Goal: Transaction & Acquisition: Obtain resource

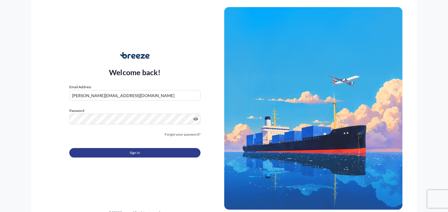
click at [93, 151] on button "Sign In" at bounding box center [134, 152] width 131 height 9
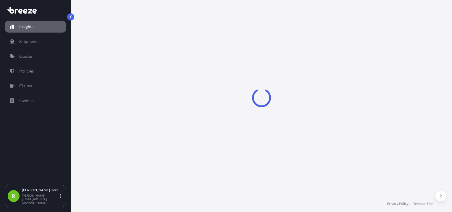
select select "2025"
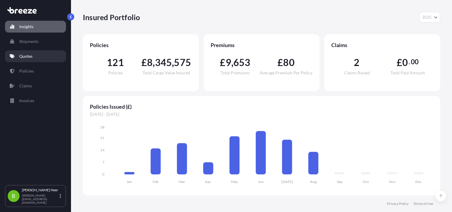
click at [24, 58] on p "Quotes" at bounding box center [25, 56] width 13 height 6
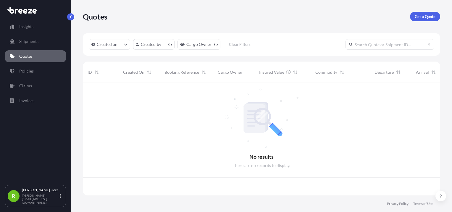
scroll to position [111, 353]
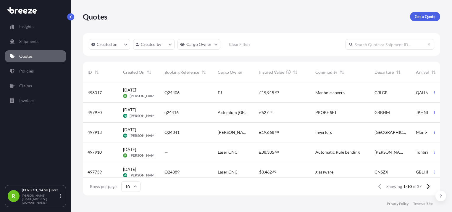
click at [393, 46] on input "text" at bounding box center [390, 44] width 89 height 11
paste input "Q24351"
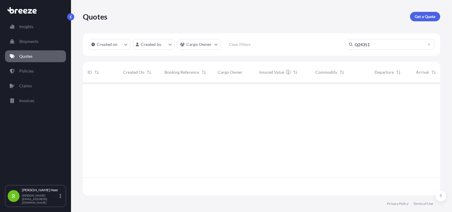
scroll to position [129, 353]
click at [360, 44] on input "Q24351" at bounding box center [390, 44] width 89 height 11
click at [358, 44] on input "Q24351" at bounding box center [390, 44] width 89 height 11
drag, startPoint x: 385, startPoint y: 43, endPoint x: 318, endPoint y: 38, distance: 67.6
click at [318, 38] on div "Created on Created by Cargo Owner Clear Filters Q24351" at bounding box center [261, 44] width 357 height 22
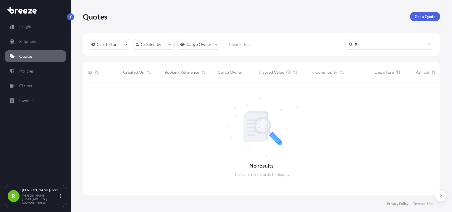
type input "B"
click at [40, 57] on link "Quotes" at bounding box center [35, 56] width 61 height 12
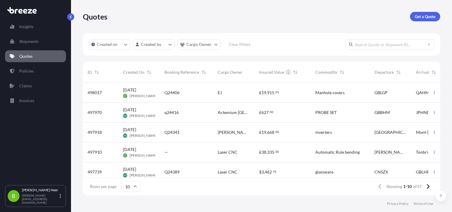
click at [231, 73] on span "Cargo Owner" at bounding box center [230, 72] width 25 height 6
click at [238, 72] on span "Cargo Owner" at bounding box center [230, 72] width 25 height 6
click at [395, 43] on input "text" at bounding box center [390, 44] width 89 height 11
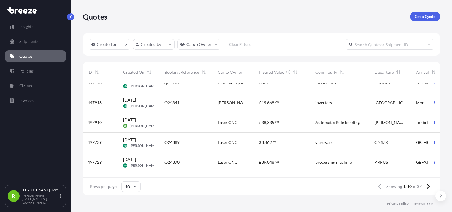
scroll to position [59, 0]
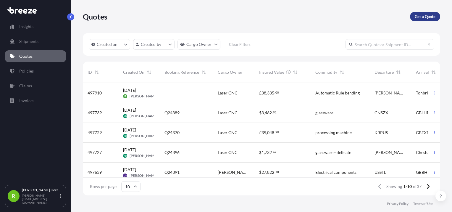
click at [431, 18] on p "Get a Quote" at bounding box center [425, 17] width 21 height 6
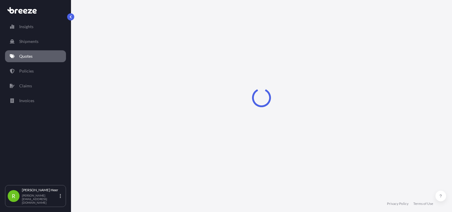
select select "Sea"
select select "1"
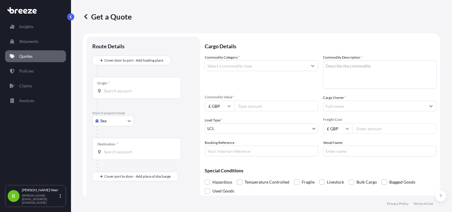
scroll to position [9, 0]
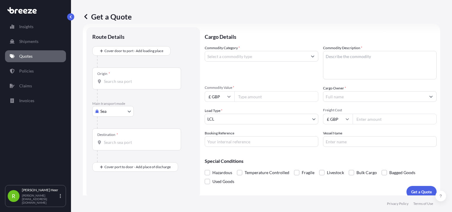
click at [131, 75] on div "Origin *" at bounding box center [136, 78] width 89 height 22
click at [131, 78] on input "Origin *" at bounding box center [139, 81] width 70 height 6
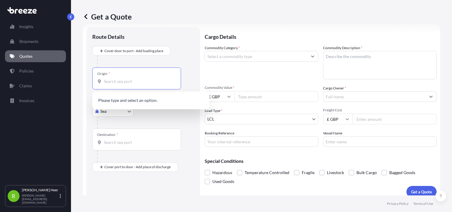
paste input "[GEOGRAPHIC_DATA]"
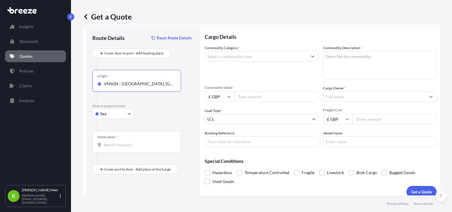
type input "VNSGN - [GEOGRAPHIC_DATA], [GEOGRAPHIC_DATA]"
click at [125, 115] on body "0 options available. 1 option available. Insights Shipments Quotes Policies Cla…" at bounding box center [226, 106] width 452 height 212
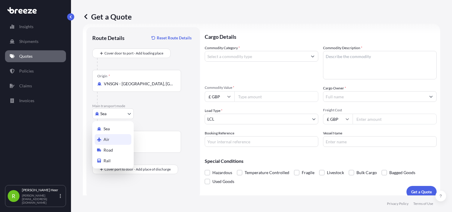
select select "Air"
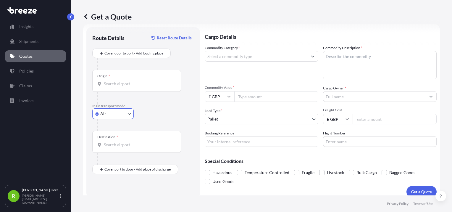
click at [122, 88] on div "Origin *" at bounding box center [136, 81] width 89 height 22
click at [122, 87] on input "Origin *" at bounding box center [139, 84] width 70 height 6
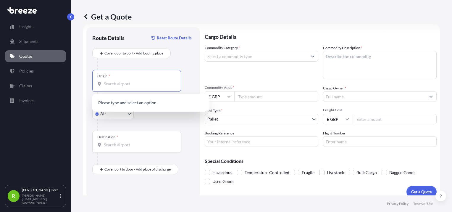
paste input "[GEOGRAPHIC_DATA]"
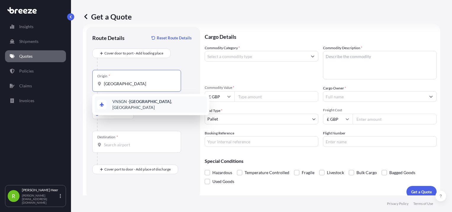
click at [127, 101] on span "VNSGN - [GEOGRAPHIC_DATA] , [GEOGRAPHIC_DATA]" at bounding box center [158, 105] width 92 height 12
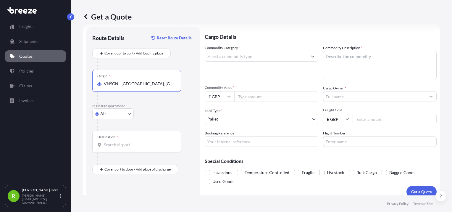
type input "VNSGN - [GEOGRAPHIC_DATA], [GEOGRAPHIC_DATA]"
click at [119, 146] on input "Destination *" at bounding box center [139, 145] width 70 height 6
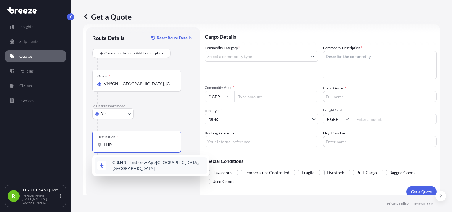
click at [144, 168] on div "GB LHR - Heathrow Apt/[GEOGRAPHIC_DATA], [GEOGRAPHIC_DATA]" at bounding box center [151, 165] width 112 height 17
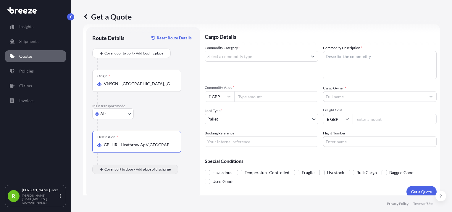
type input "GBLHR - Heathrow Apt/[GEOGRAPHIC_DATA], [GEOGRAPHIC_DATA]"
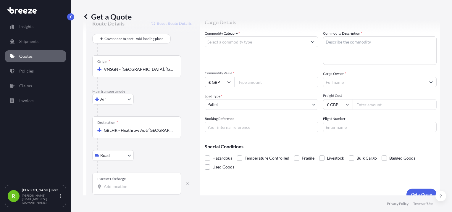
scroll to position [32, 0]
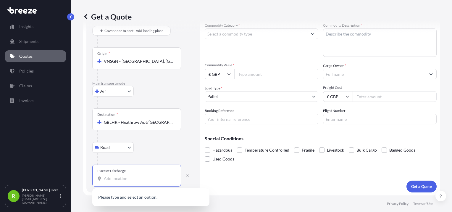
click at [120, 179] on input "Place of Discharge" at bounding box center [139, 178] width 70 height 6
paste input "[STREET_ADDRESS]"
click at [126, 196] on span "[STREET_ADDRESS]" at bounding box center [130, 198] width 37 height 6
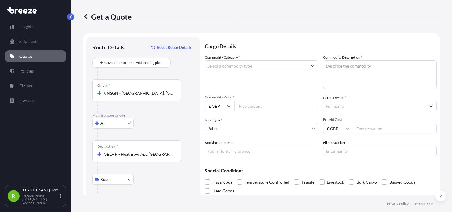
scroll to position [0, 0]
type input "[STREET_ADDRESS]"
click at [261, 64] on input "Commodity Category *" at bounding box center [256, 65] width 102 height 11
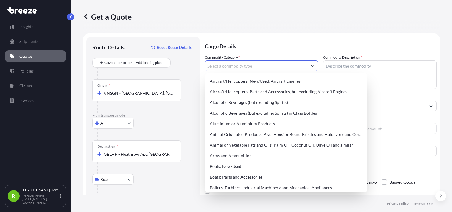
paste input "Duffel Bags"
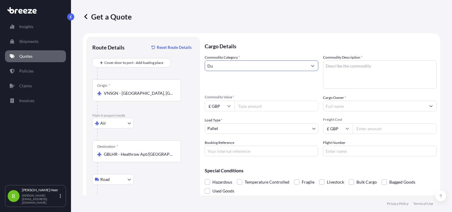
type input "D"
click at [246, 62] on input "Commodity Category *" at bounding box center [256, 65] width 102 height 11
paste input "4202921100"
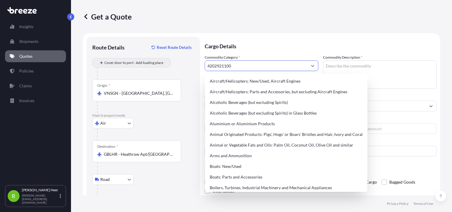
drag, startPoint x: 217, startPoint y: 69, endPoint x: 144, endPoint y: 63, distance: 73.0
click at [144, 63] on form "Route Details Reset Route Details Cover door to port - Add loading place Place …" at bounding box center [261, 130] width 357 height 195
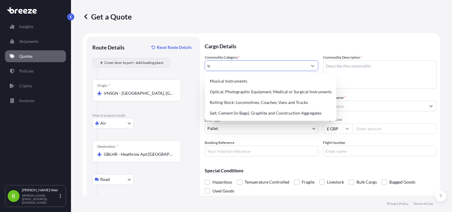
type input "t"
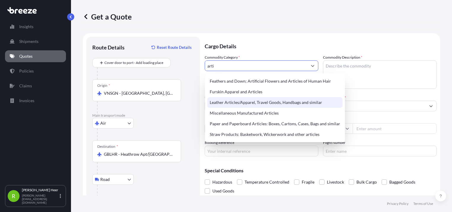
click at [296, 101] on div "Leather Articles/Apparel, Travel Goods, Handbags and similar" at bounding box center [274, 102] width 135 height 11
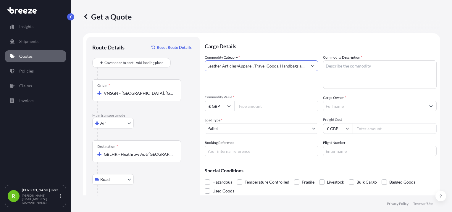
type input "Leather Articles/Apparel, Travel Goods, Handbags and similar"
click at [378, 78] on textarea "Commodity Description *" at bounding box center [380, 74] width 114 height 28
paste textarea "Duffel Bags"
type textarea "Duffel Bags"
click at [214, 108] on input "£ GBP" at bounding box center [220, 106] width 30 height 11
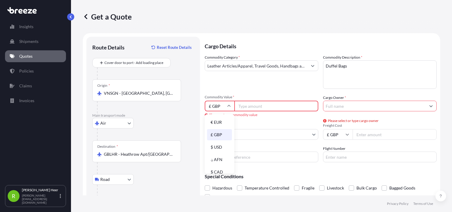
click at [214, 108] on input "£ GBP" at bounding box center [220, 106] width 30 height 11
click at [215, 108] on input "£ GBP" at bounding box center [220, 106] width 30 height 11
click at [221, 144] on div "$ USD" at bounding box center [219, 146] width 25 height 11
type input "$ USD"
click at [275, 107] on input "Commodity Value *" at bounding box center [276, 106] width 84 height 11
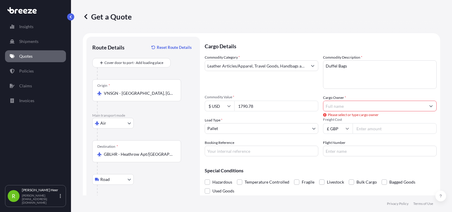
type input "1790.78"
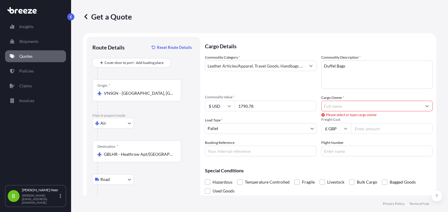
click at [357, 108] on input "Cargo Owner *" at bounding box center [371, 106] width 100 height 11
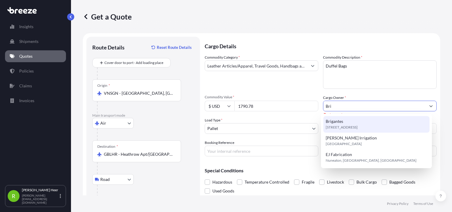
click at [350, 120] on div "[STREET_ADDRESS]" at bounding box center [376, 124] width 106 height 17
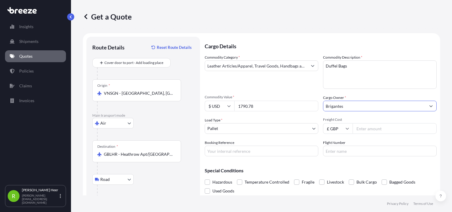
scroll to position [30, 0]
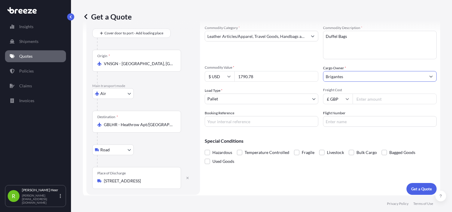
type input "Brigantes"
click at [226, 102] on body "3 options available. Insights Shipments Quotes Policies Claims Invoices R [PERS…" at bounding box center [226, 106] width 452 height 212
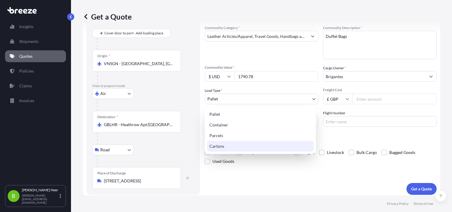
click at [224, 142] on div "Cartons" at bounding box center [260, 146] width 107 height 11
select select "4"
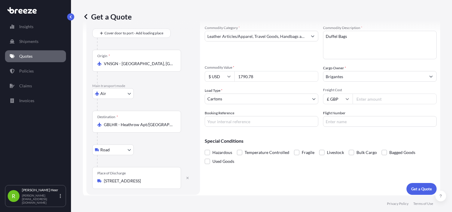
click at [382, 99] on input "Freight Cost" at bounding box center [395, 98] width 84 height 11
type input "880"
click at [299, 115] on div "Booking Reference" at bounding box center [262, 118] width 114 height 17
click at [291, 120] on input "Booking Reference" at bounding box center [262, 121] width 114 height 11
click at [290, 131] on div "Special Conditions Hazardous Temperature Controlled Fragile Livestock Bulk Carg…" at bounding box center [321, 148] width 232 height 34
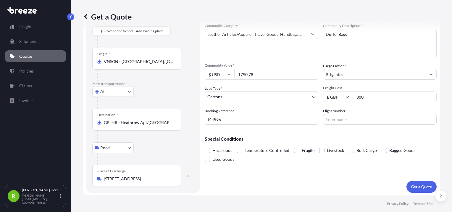
scroll to position [32, 0]
click at [411, 188] on p "Get a Quote" at bounding box center [421, 186] width 21 height 6
click at [414, 186] on p "Get a Quote" at bounding box center [421, 186] width 21 height 6
click at [411, 187] on p "Get a Quote" at bounding box center [421, 186] width 21 height 6
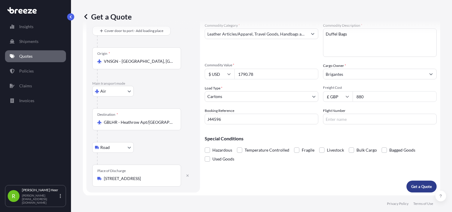
click at [411, 184] on p "Get a Quote" at bounding box center [421, 186] width 21 height 6
click at [185, 110] on div "Destination * GBLHR - Heathrow Apt/[GEOGRAPHIC_DATA], [GEOGRAPHIC_DATA]" at bounding box center [143, 125] width 102 height 34
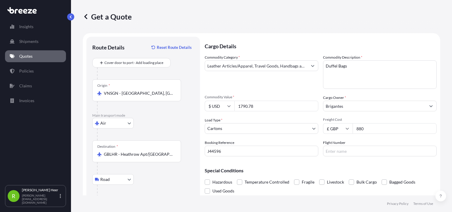
click at [366, 129] on input "880" at bounding box center [395, 128] width 84 height 11
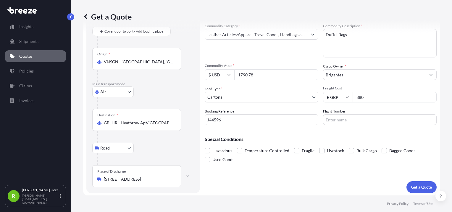
scroll to position [32, 0]
click at [208, 148] on span at bounding box center [207, 149] width 5 height 5
click at [205, 146] on input "Hazardous" at bounding box center [205, 146] width 0 height 0
click at [415, 186] on p "Get a Quote" at bounding box center [421, 186] width 21 height 6
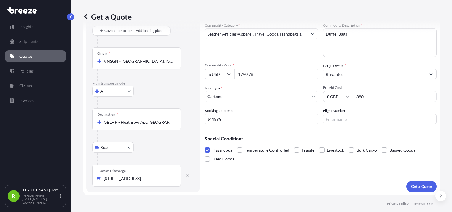
click at [207, 151] on span at bounding box center [207, 149] width 5 height 5
click at [205, 146] on input "Hazardous" at bounding box center [205, 146] width 0 height 0
click at [417, 187] on p "Get a Quote" at bounding box center [421, 186] width 21 height 6
click at [420, 186] on p "Get a Quote" at bounding box center [421, 186] width 21 height 6
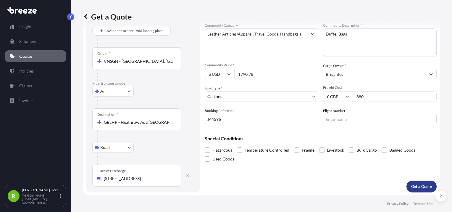
click at [420, 186] on p "Get a Quote" at bounding box center [421, 186] width 21 height 6
click at [419, 186] on p "Get a Quote" at bounding box center [421, 186] width 21 height 6
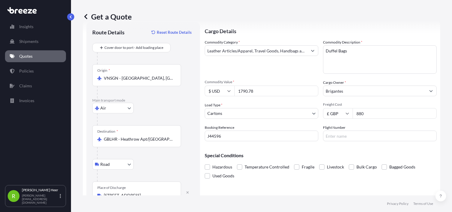
scroll to position [0, 0]
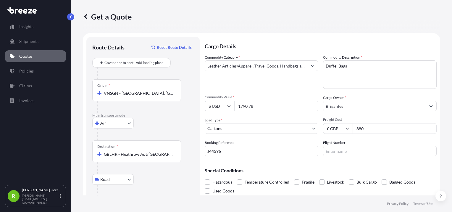
click at [341, 64] on textarea "Duffel Bags" at bounding box center [380, 74] width 114 height 28
click at [338, 154] on input "Flight Number" at bounding box center [380, 151] width 114 height 11
click at [311, 159] on div "Cargo Details Commodity Category * Leather Articles/Apparel, Travel Goods, Hand…" at bounding box center [321, 131] width 232 height 188
click at [278, 149] on input "J44596" at bounding box center [262, 151] width 114 height 11
type input "J"
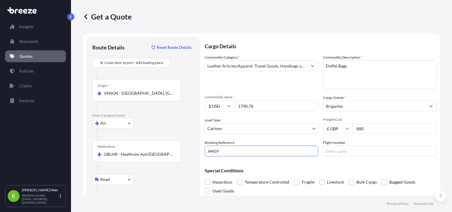
type input "J44596"
click at [275, 129] on body "Insights Shipments Quotes Policies Claims Invoices R [PERSON_NAME] [PERSON_NAME…" at bounding box center [226, 106] width 452 height 212
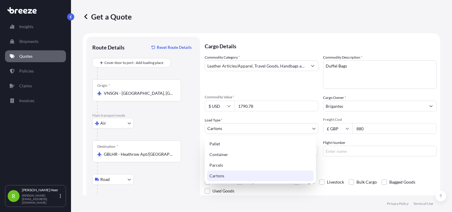
click at [234, 178] on div "Cartons" at bounding box center [260, 175] width 107 height 11
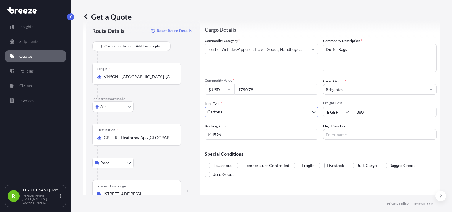
scroll to position [32, 0]
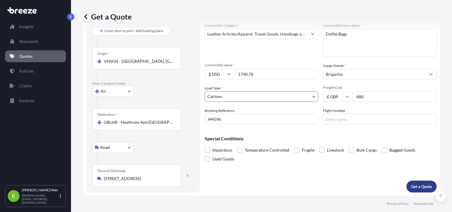
click at [418, 189] on button "Get a Quote" at bounding box center [422, 186] width 30 height 12
